Goal: Task Accomplishment & Management: Use online tool/utility

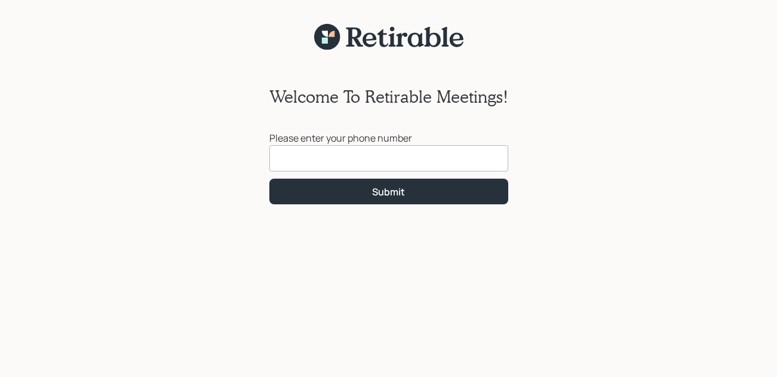
click at [310, 160] on input at bounding box center [388, 158] width 239 height 26
type input "[PHONE_NUMBER]"
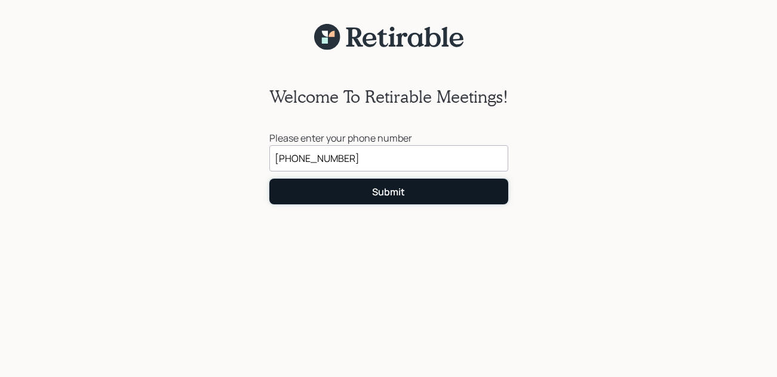
click at [388, 195] on div "Submit" at bounding box center [388, 191] width 33 height 13
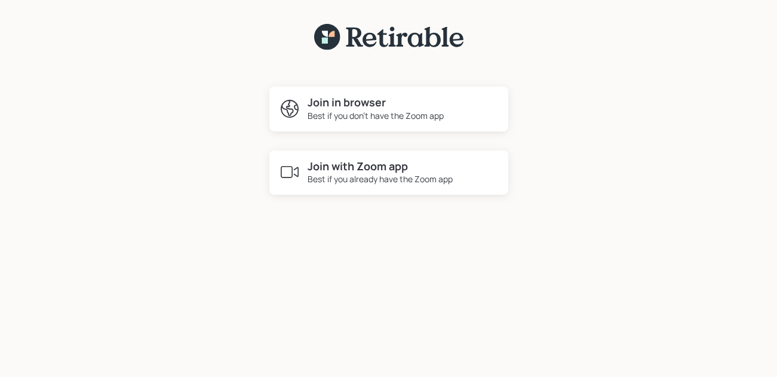
click at [346, 104] on h4 "Join in browser" at bounding box center [376, 102] width 136 height 13
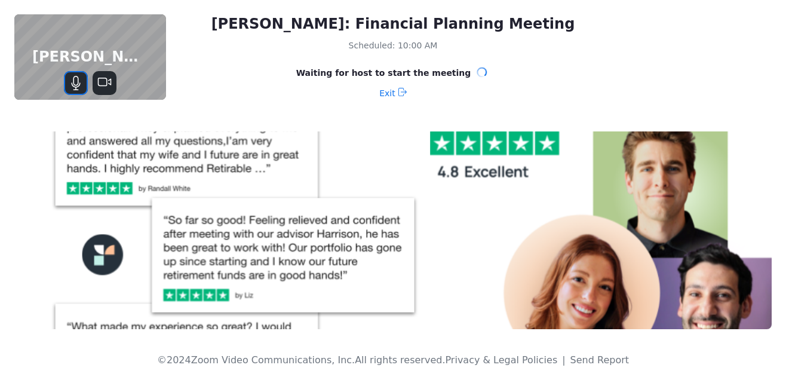
click at [73, 81] on icon "Mute" at bounding box center [75, 81] width 5 height 10
click at [76, 82] on icon "Unmute" at bounding box center [75, 83] width 10 height 10
click at [102, 81] on icon "Stop Video" at bounding box center [104, 83] width 14 height 14
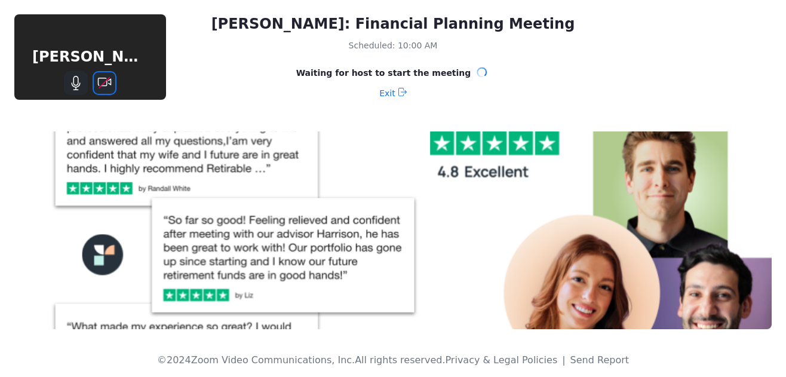
click at [105, 81] on icon "Start Video" at bounding box center [104, 82] width 11 height 11
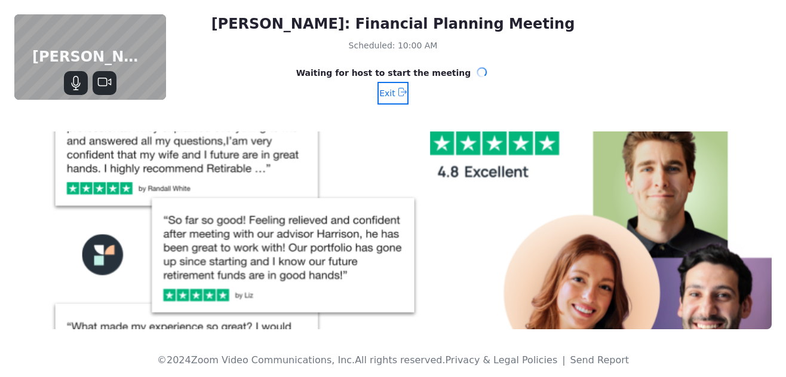
click at [387, 95] on span "Exit" at bounding box center [387, 93] width 16 height 19
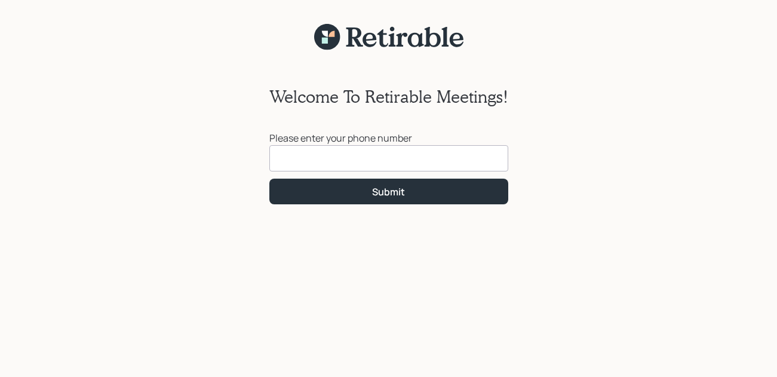
click at [328, 160] on input at bounding box center [388, 158] width 239 height 26
type input "[PHONE_NUMBER]"
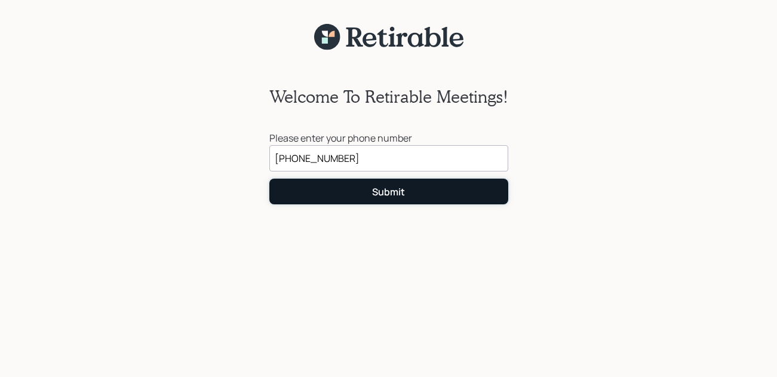
click at [370, 197] on button "Submit" at bounding box center [388, 192] width 239 height 26
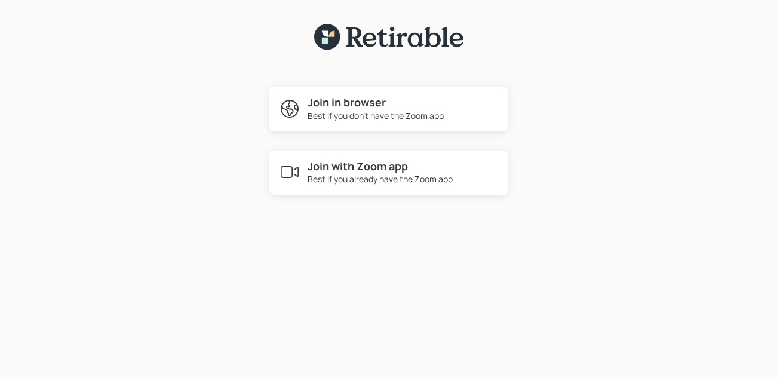
click at [332, 118] on div "Best if you don't have the Zoom app" at bounding box center [376, 115] width 136 height 13
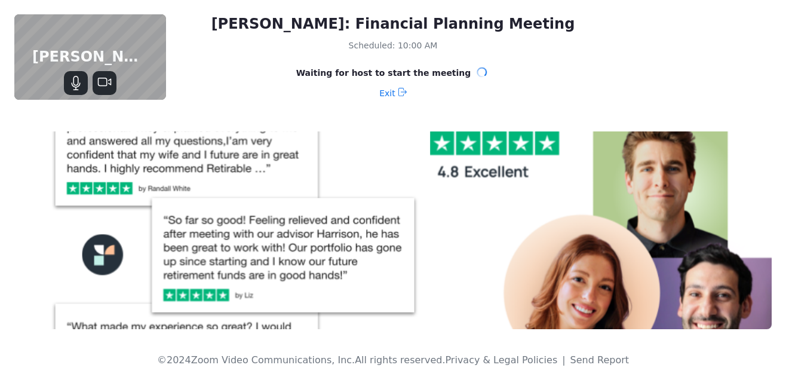
click at [459, 259] on img at bounding box center [393, 230] width 758 height 198
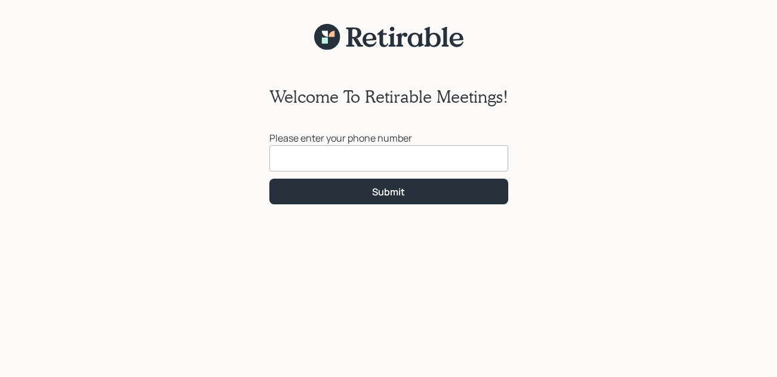
click at [340, 163] on input at bounding box center [388, 158] width 239 height 26
type input "[PHONE_NUMBER]"
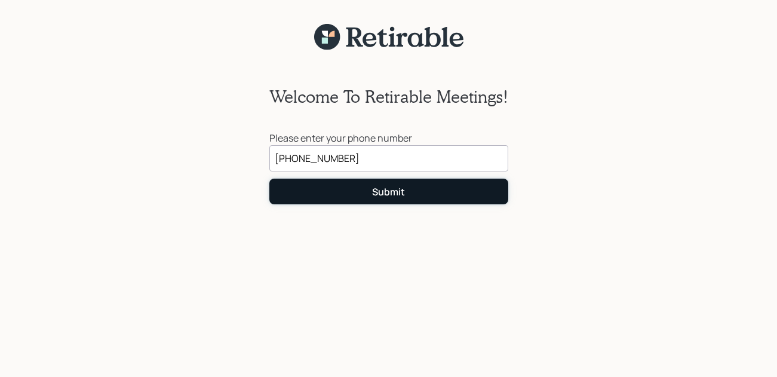
click at [386, 197] on div "Submit" at bounding box center [388, 191] width 33 height 13
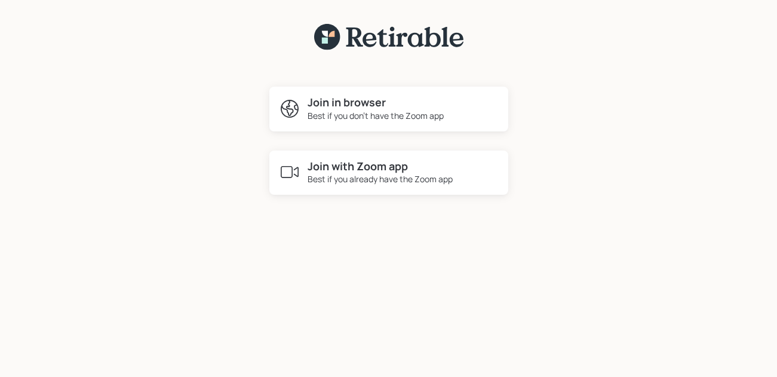
click at [346, 102] on h4 "Join in browser" at bounding box center [376, 102] width 136 height 13
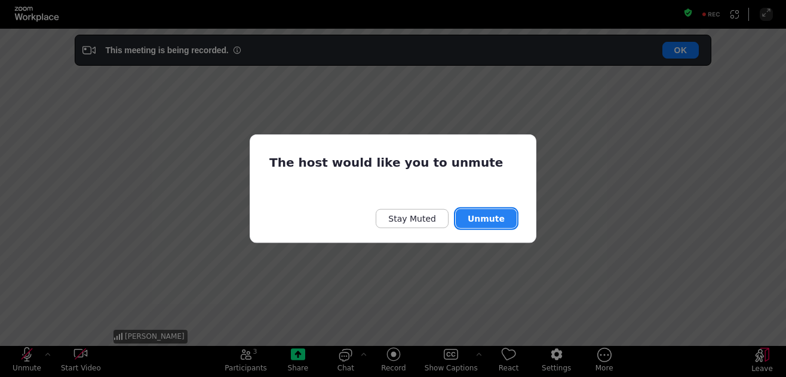
click at [489, 218] on button "Unmute" at bounding box center [486, 218] width 61 height 19
